Goal: Task Accomplishment & Management: Complete application form

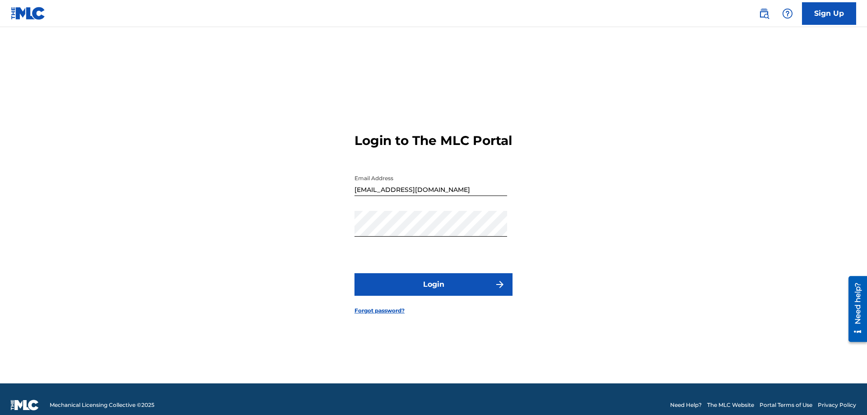
click at [441, 294] on button "Login" at bounding box center [433, 284] width 158 height 23
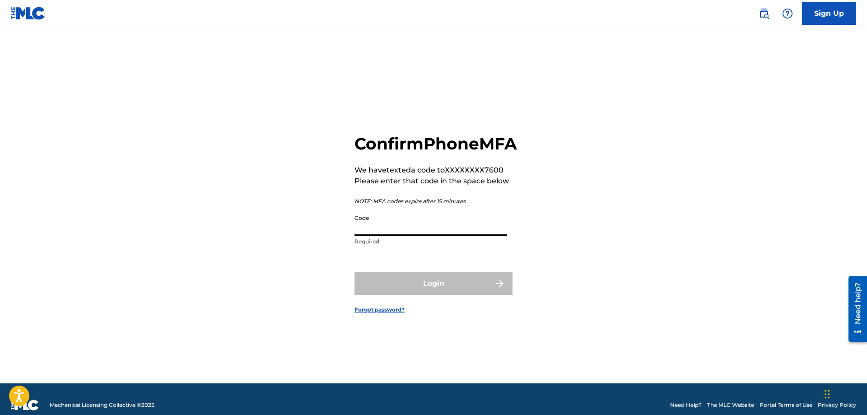
click at [414, 236] on input "Code" at bounding box center [430, 223] width 153 height 26
type input "343449"
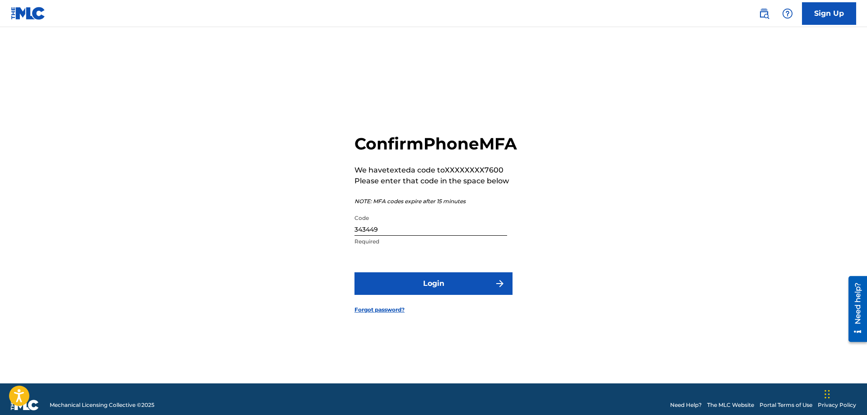
click at [468, 295] on button "Login" at bounding box center [433, 283] width 158 height 23
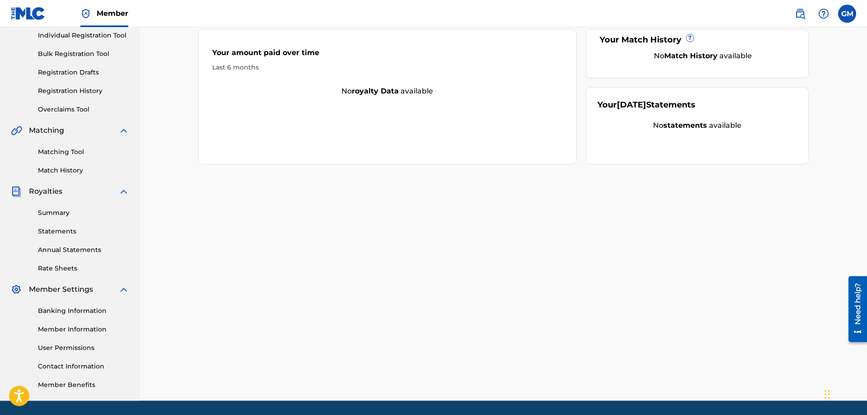
scroll to position [145, 0]
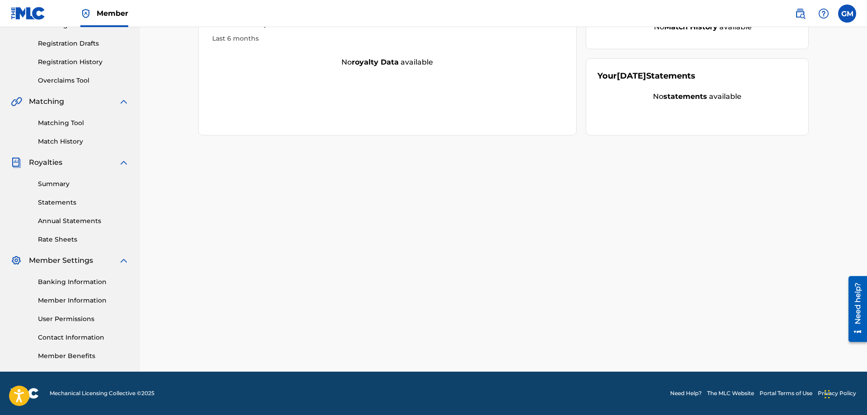
click at [79, 226] on div "Summary Statements Annual Statements Rate Sheets" at bounding box center [70, 206] width 118 height 76
click at [74, 238] on link "Rate Sheets" at bounding box center [83, 239] width 91 height 9
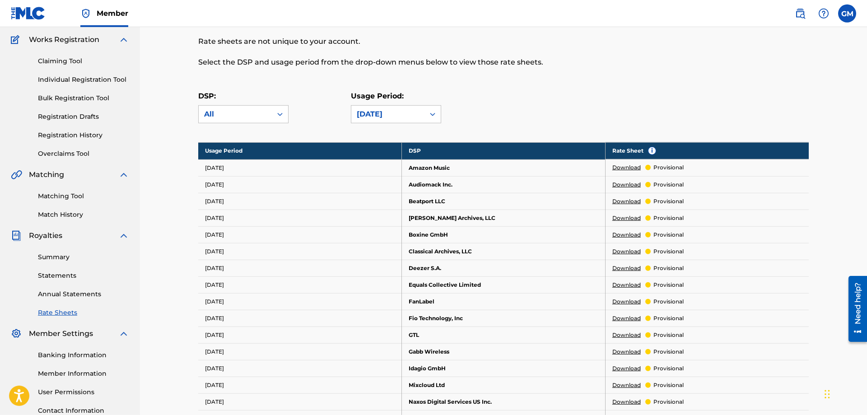
scroll to position [153, 0]
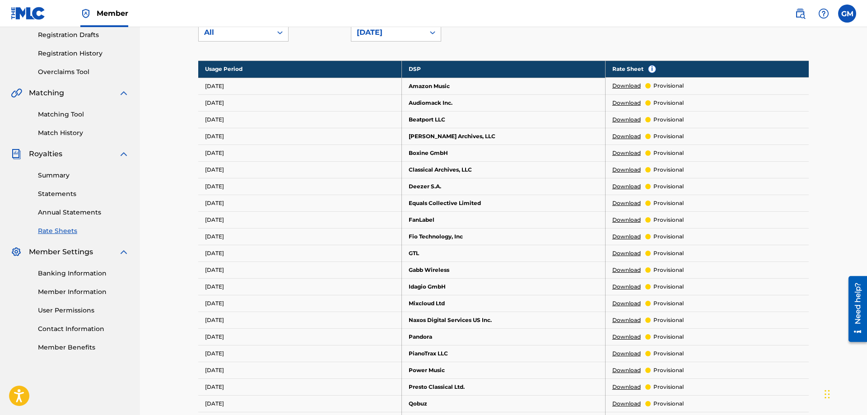
click at [90, 275] on link "Banking Information" at bounding box center [83, 273] width 91 height 9
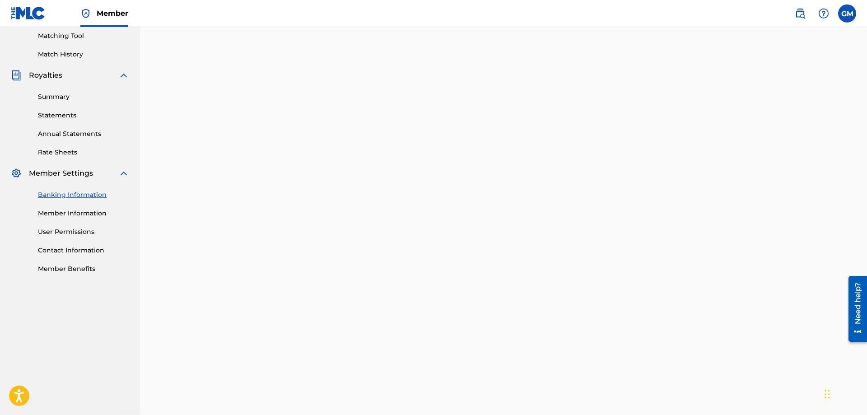
scroll to position [164, 0]
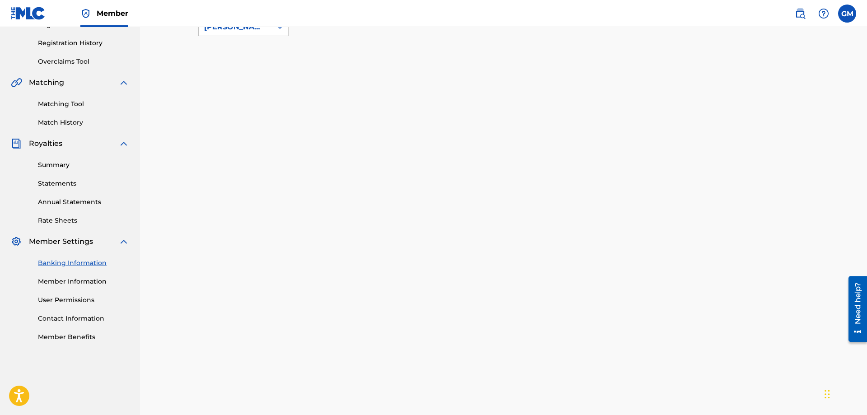
click at [80, 341] on link "Member Benefits" at bounding box center [83, 336] width 91 height 9
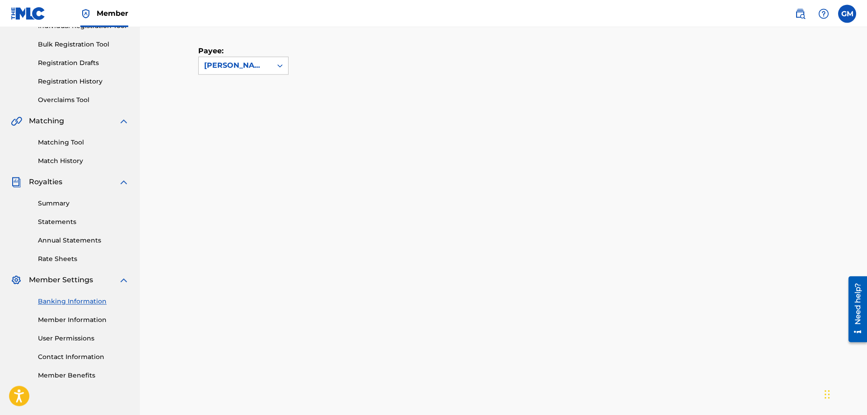
scroll to position [133, 0]
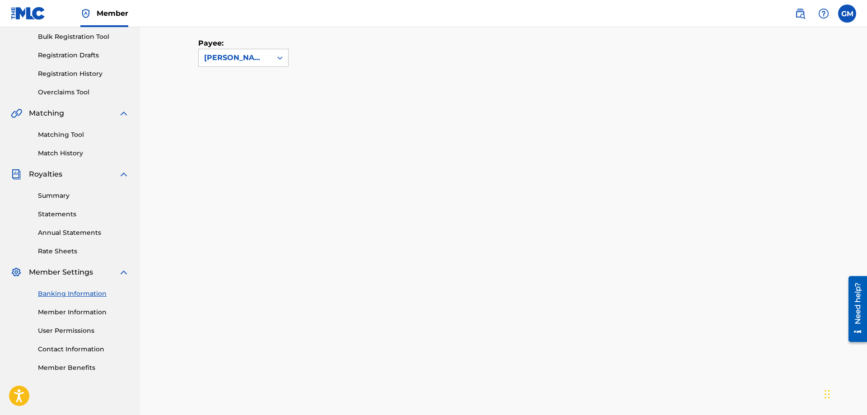
click at [64, 197] on link "Summary" at bounding box center [83, 195] width 91 height 9
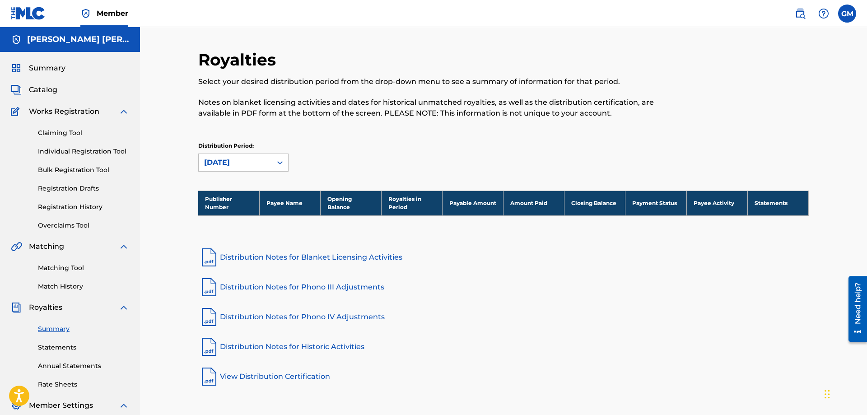
click at [50, 89] on span "Catalog" at bounding box center [43, 89] width 28 height 11
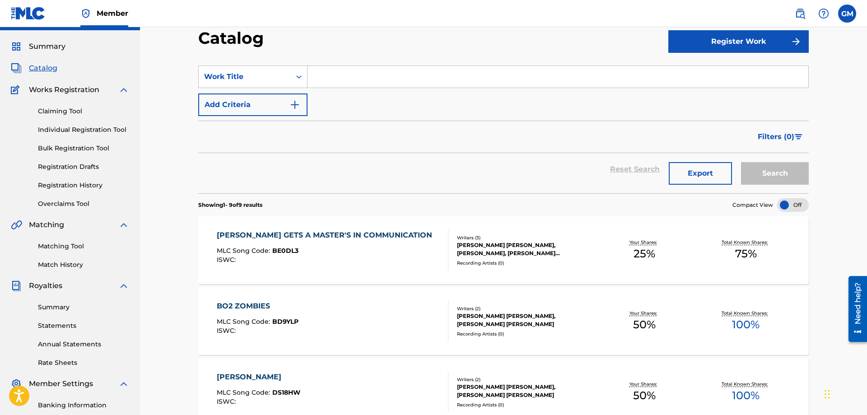
scroll to position [175, 0]
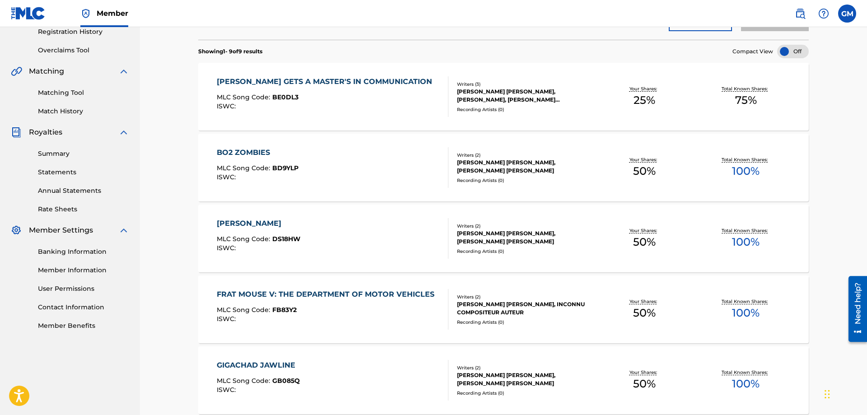
click at [88, 271] on link "Member Information" at bounding box center [83, 269] width 91 height 9
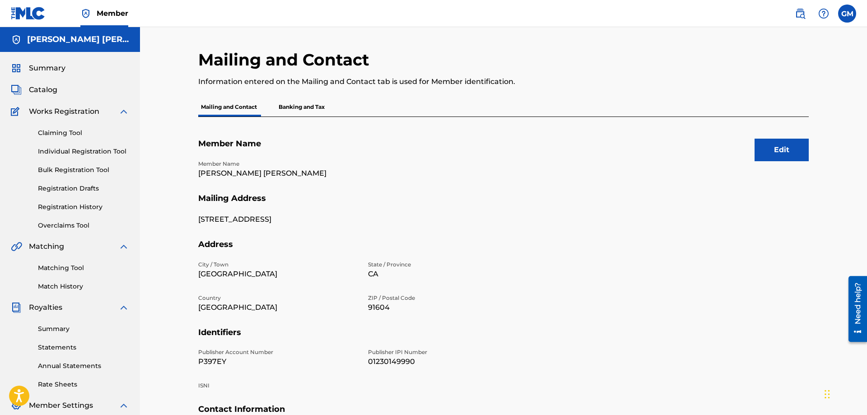
click at [79, 135] on link "Claiming Tool" at bounding box center [83, 132] width 91 height 9
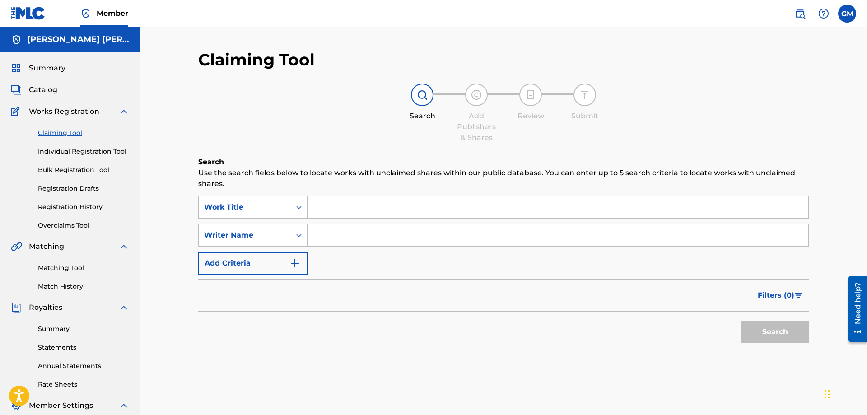
click at [55, 88] on span "Catalog" at bounding box center [43, 89] width 28 height 11
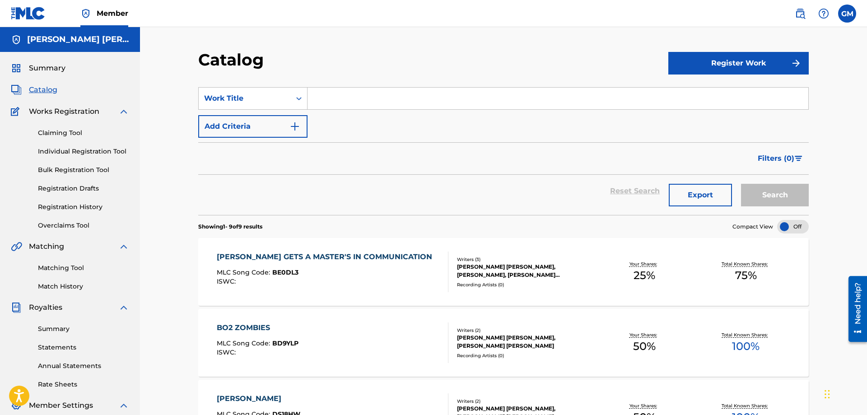
click at [312, 255] on div "[PERSON_NAME] GETS A MASTER'S IN COMMUNICATION" at bounding box center [327, 256] width 220 height 11
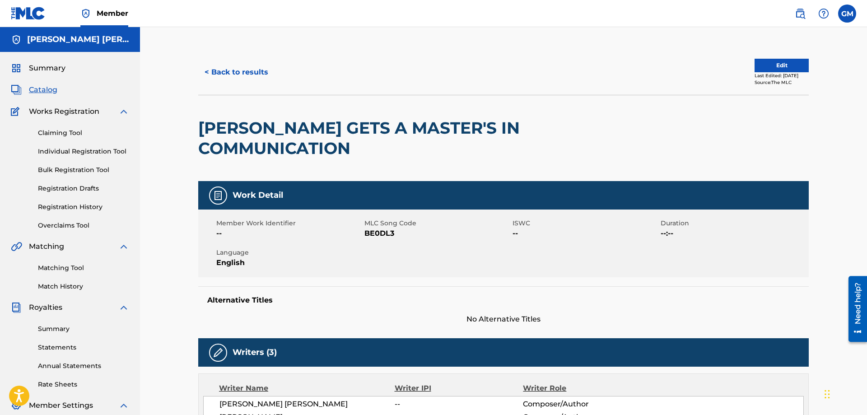
click at [839, 9] on label at bounding box center [847, 14] width 18 height 18
click at [847, 14] on input "[PERSON_NAME] [EMAIL_ADDRESS][DOMAIN_NAME] Notification Preferences Profile Log…" at bounding box center [847, 14] width 0 height 0
click at [765, 113] on link "Profile" at bounding box center [758, 112] width 18 height 8
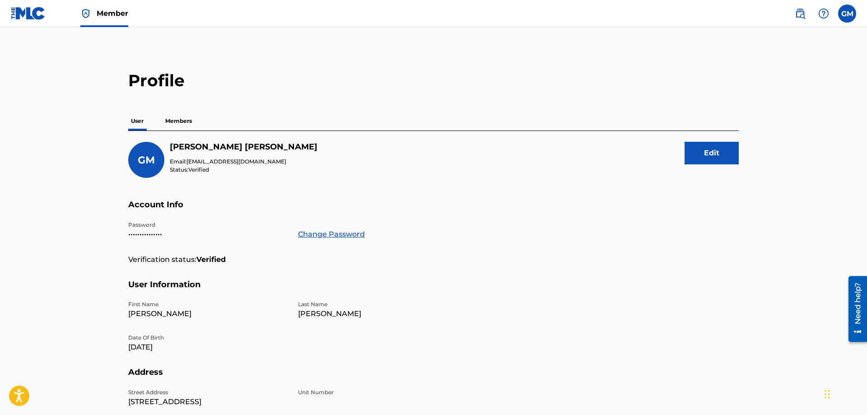
click at [803, 14] on img at bounding box center [799, 13] width 11 height 11
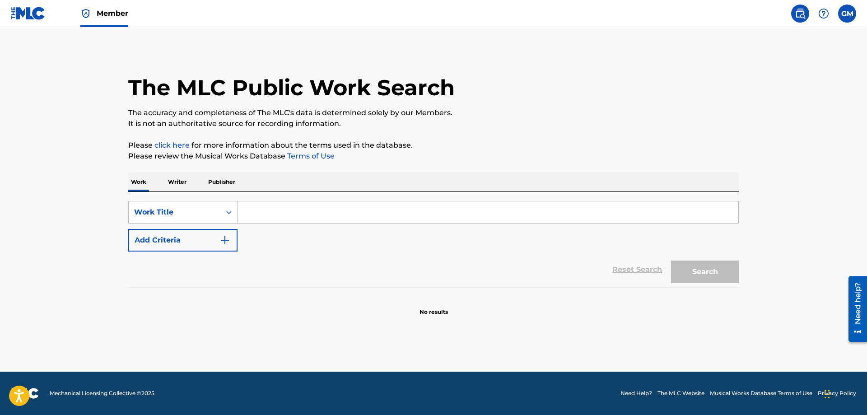
click at [842, 13] on label at bounding box center [847, 14] width 18 height 18
click at [847, 14] on input "[PERSON_NAME] [EMAIL_ADDRESS][DOMAIN_NAME] Notification Preferences Profile Log…" at bounding box center [847, 14] width 0 height 0
click at [824, 16] on img at bounding box center [823, 13] width 11 height 11
click at [834, 14] on div "GM [PERSON_NAME] [EMAIL_ADDRESS][DOMAIN_NAME] Notification Preferences Profile …" at bounding box center [820, 14] width 70 height 18
click at [834, 16] on div "GM [PERSON_NAME] [EMAIL_ADDRESS][DOMAIN_NAME] Notification Preferences Profile …" at bounding box center [820, 14] width 70 height 18
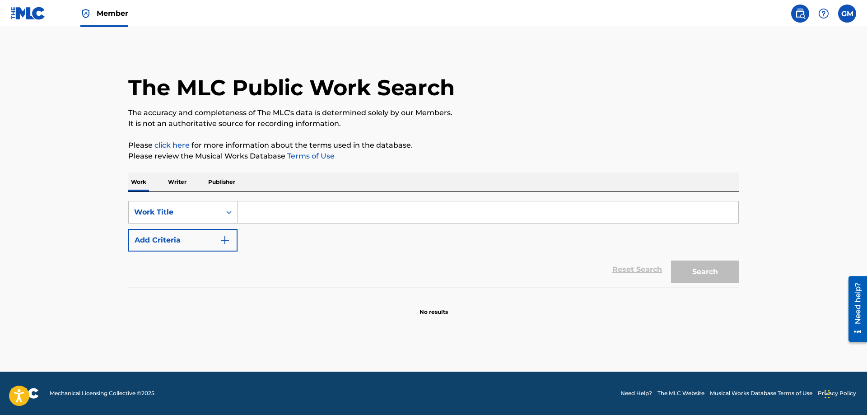
click at [842, 15] on label at bounding box center [847, 14] width 18 height 18
click at [847, 14] on input "[PERSON_NAME] [EMAIL_ADDRESS][DOMAIN_NAME] Notification Preferences Profile Log…" at bounding box center [847, 14] width 0 height 0
click at [765, 112] on link "Profile" at bounding box center [758, 112] width 18 height 8
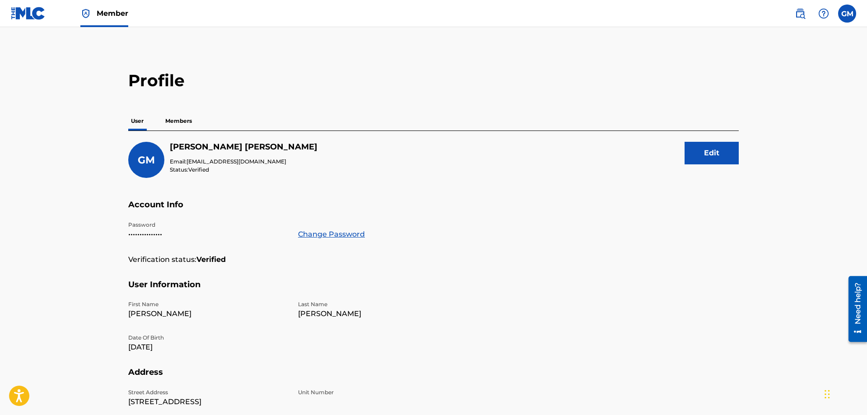
click at [175, 125] on p "Members" at bounding box center [178, 120] width 32 height 19
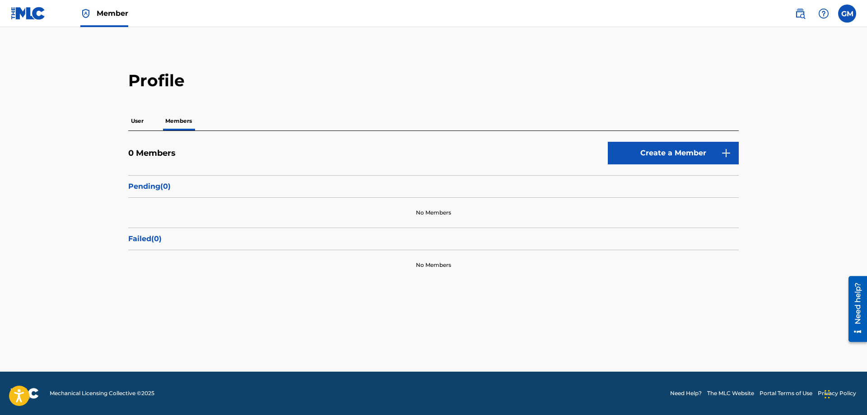
click at [639, 150] on link "Create a Member" at bounding box center [672, 153] width 131 height 23
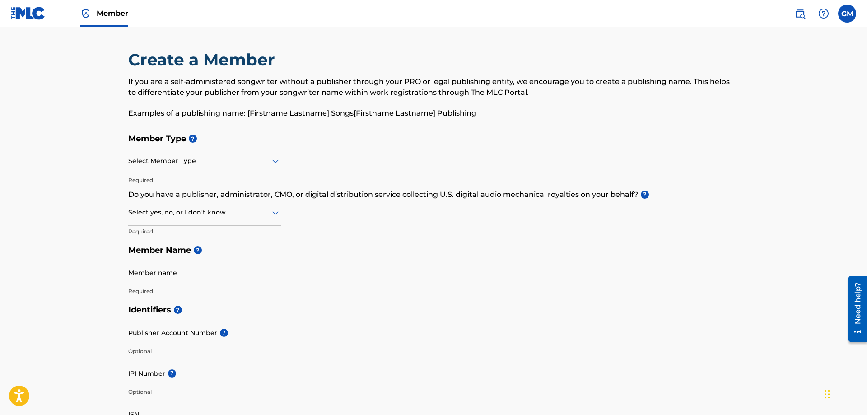
click at [251, 165] on div at bounding box center [204, 160] width 153 height 11
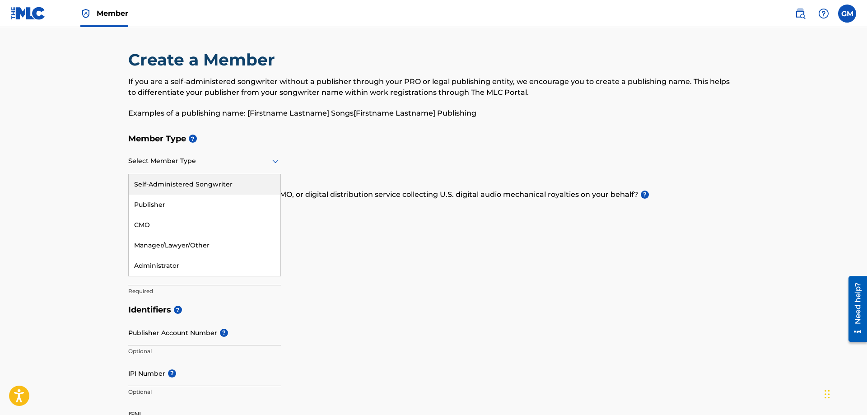
click at [244, 181] on div "Self-Administered Songwriter" at bounding box center [205, 184] width 152 height 20
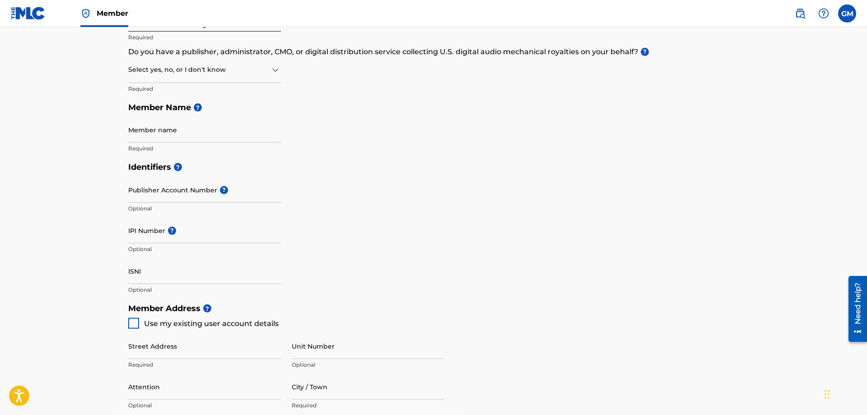
scroll to position [92, 0]
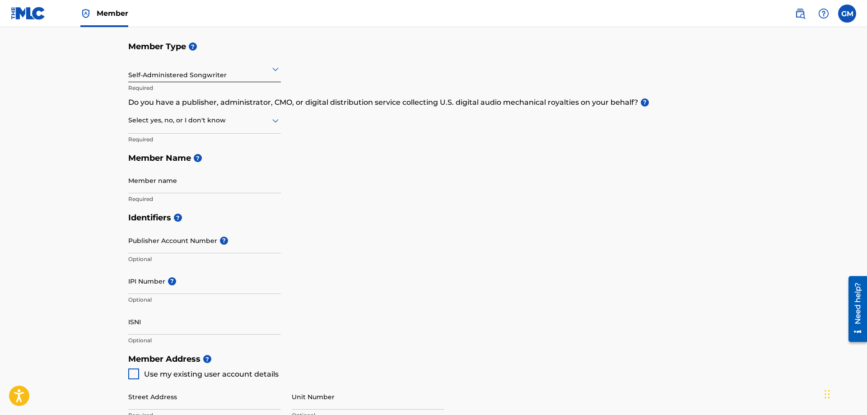
click at [242, 180] on input "Member name" at bounding box center [204, 180] width 153 height 26
click at [268, 123] on div at bounding box center [204, 120] width 153 height 11
click at [227, 166] on div "No" at bounding box center [205, 164] width 152 height 20
click at [222, 174] on input "Member name" at bounding box center [204, 180] width 153 height 26
type input "[PERSON_NAME] [PERSON_NAME]"
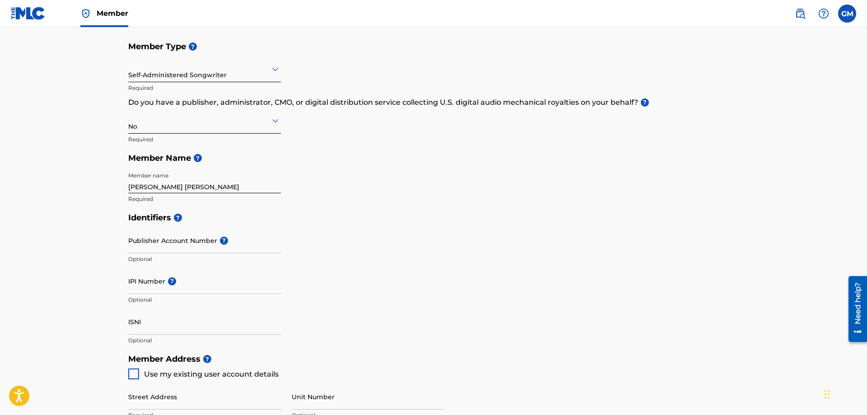
click at [377, 246] on div "Identifiers ? Publisher Account Number ? Optional IPI Number ? Optional ISNI Op…" at bounding box center [433, 278] width 610 height 141
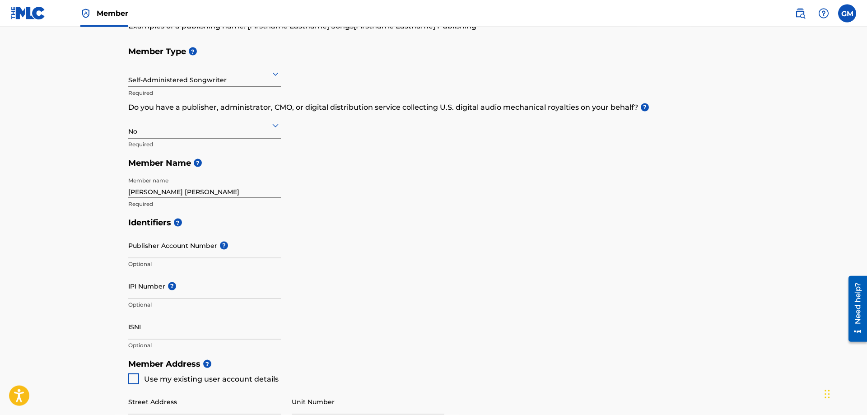
scroll to position [184, 0]
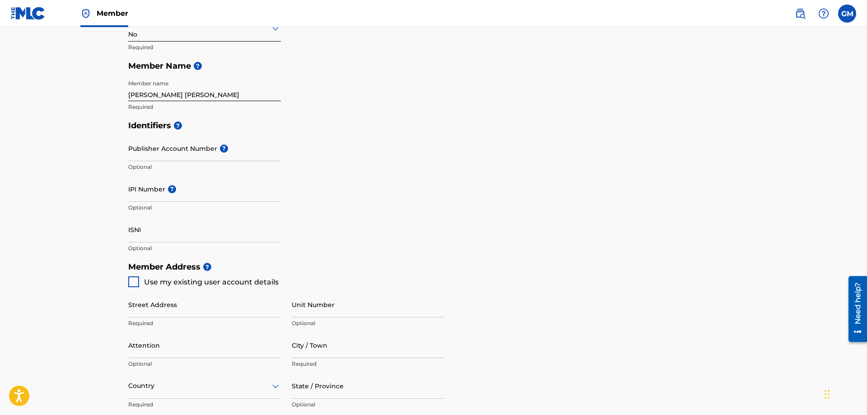
click at [223, 191] on input "IPI Number ?" at bounding box center [204, 189] width 153 height 26
click at [163, 192] on input "IPI Number ?" at bounding box center [204, 189] width 153 height 26
paste input "01230149990"
type input "01230149990"
click at [363, 215] on div "Identifiers ? Publisher Account Number ? Optional IPI Number ? 01230149990 Opti…" at bounding box center [433, 186] width 610 height 141
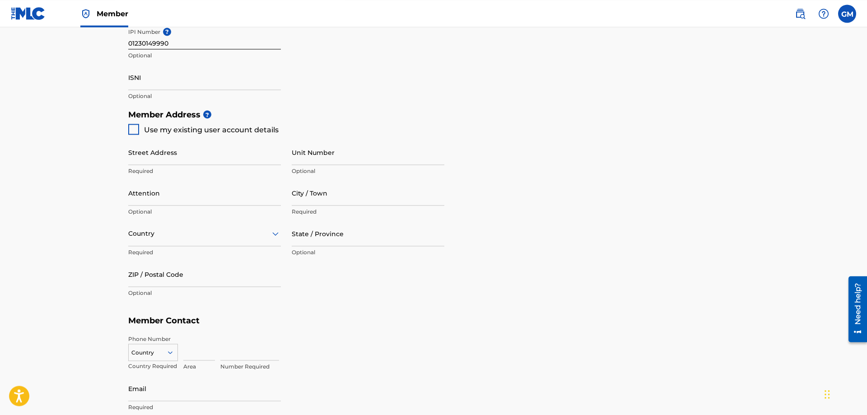
scroll to position [338, 0]
click at [136, 131] on div at bounding box center [133, 128] width 11 height 11
type input "[STREET_ADDRESS]"
type input "[GEOGRAPHIC_DATA]"
type input "91604"
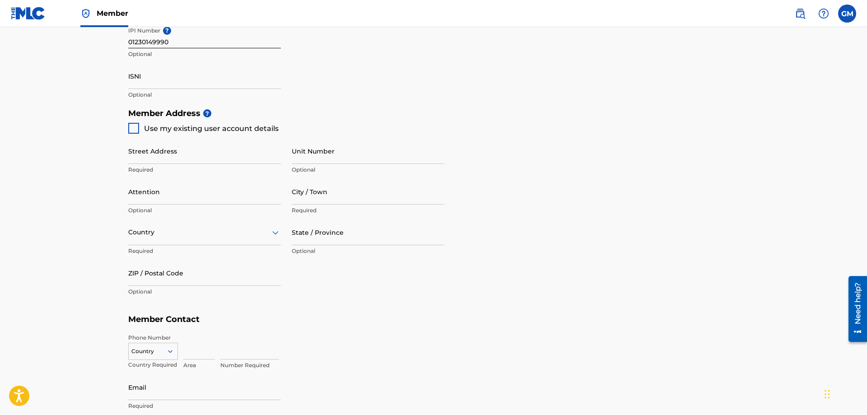
type input "818"
type input "6027600"
type input "[EMAIL_ADDRESS][DOMAIN_NAME]"
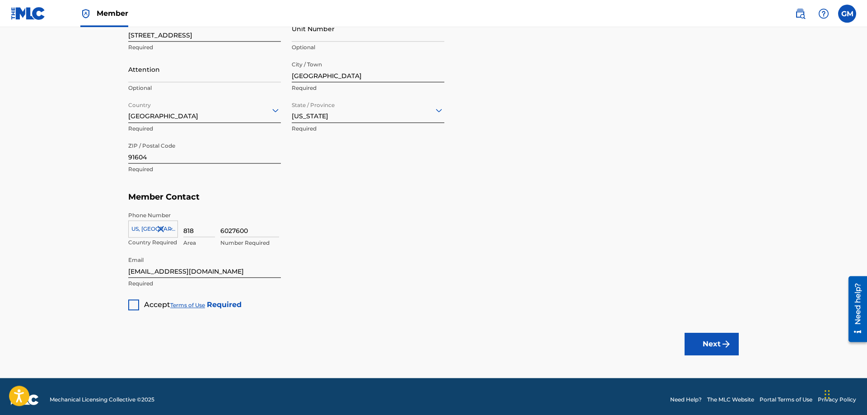
scroll to position [460, 0]
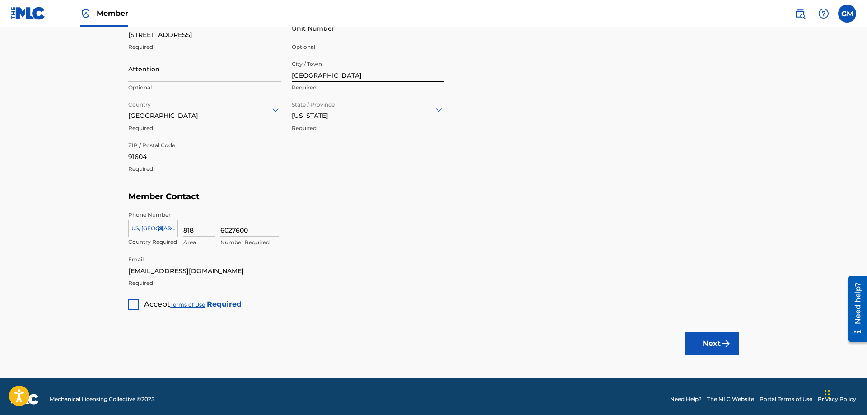
click at [139, 305] on div at bounding box center [133, 304] width 11 height 11
click at [709, 350] on button "Next" at bounding box center [711, 343] width 54 height 23
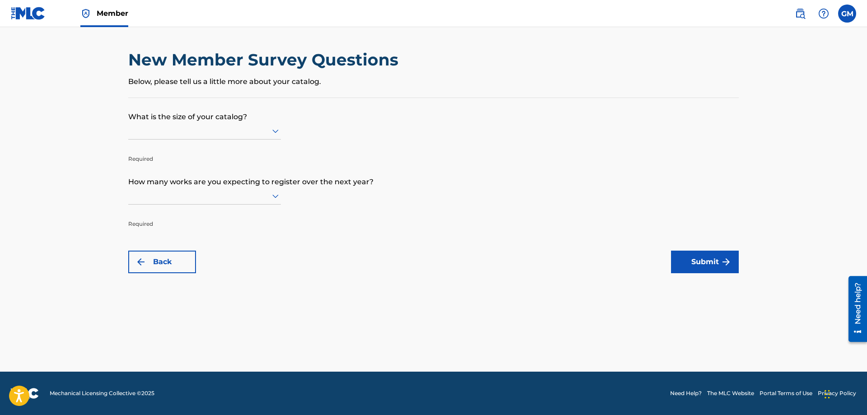
click at [252, 133] on div at bounding box center [204, 130] width 153 height 11
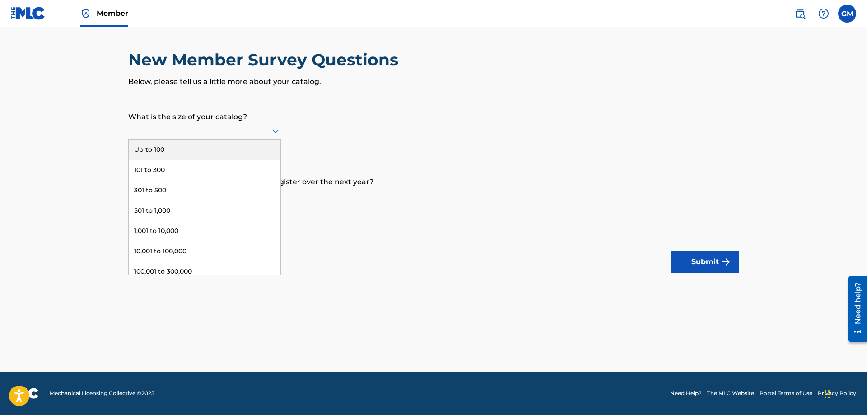
click at [207, 149] on div "Up to 100" at bounding box center [205, 149] width 152 height 20
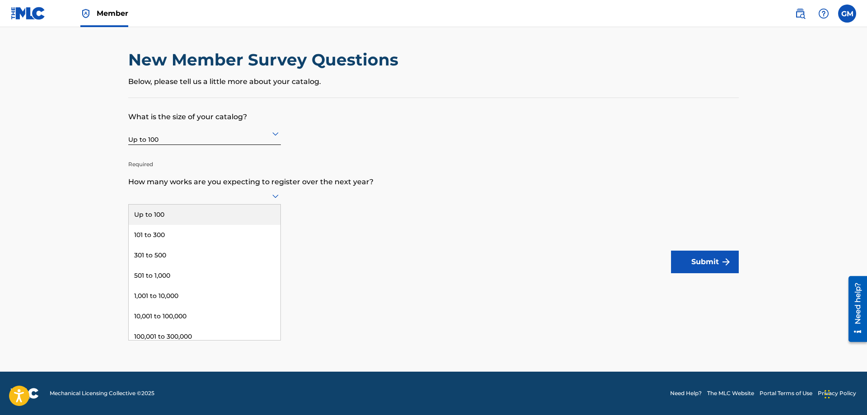
click at [261, 198] on div at bounding box center [204, 195] width 153 height 11
click at [222, 214] on div "Up to 100" at bounding box center [205, 214] width 152 height 20
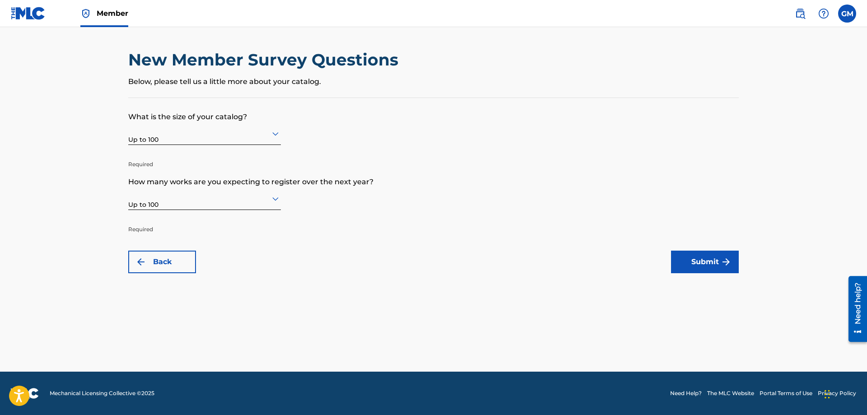
click at [706, 269] on button "Submit" at bounding box center [705, 261] width 68 height 23
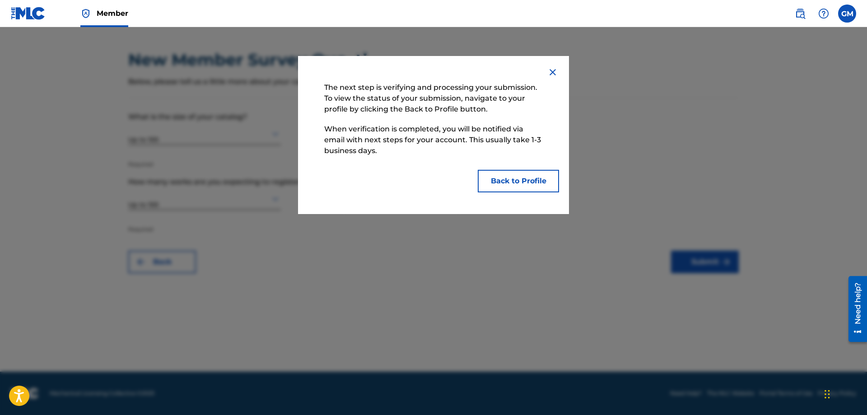
click at [507, 183] on button "Back to Profile" at bounding box center [518, 181] width 81 height 23
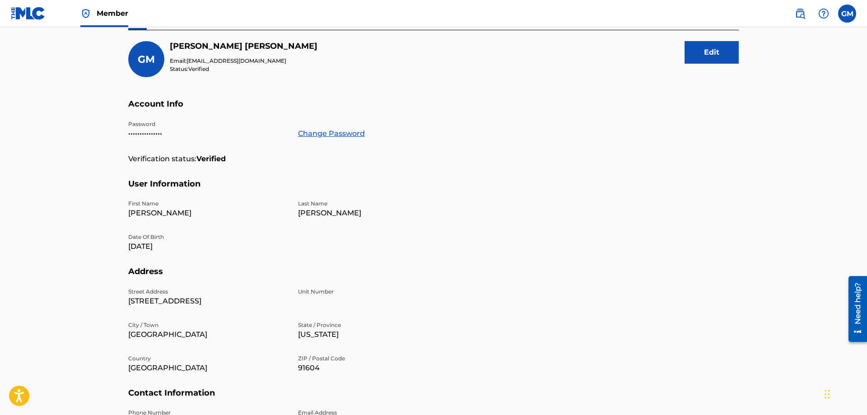
scroll to position [9, 0]
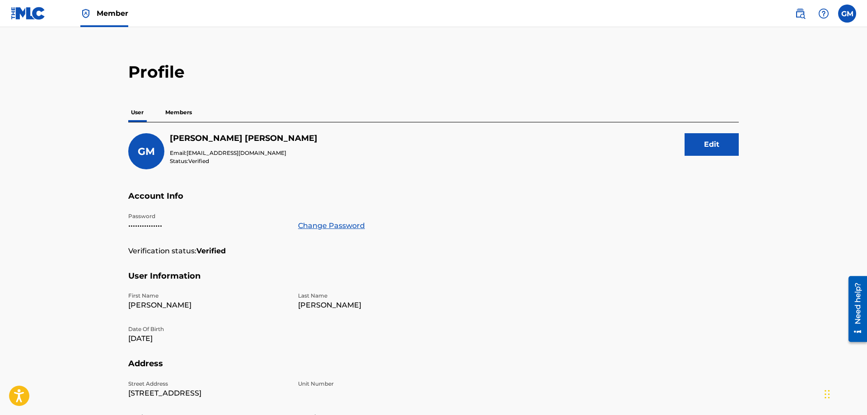
click at [79, 17] on div "Member" at bounding box center [69, 13] width 117 height 27
click at [90, 16] on img at bounding box center [85, 13] width 11 height 11
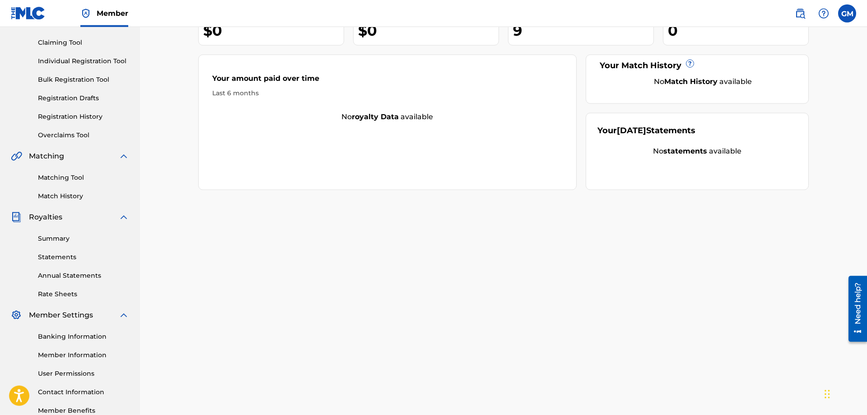
scroll to position [92, 0]
